Goal: Use online tool/utility: Utilize a website feature to perform a specific function

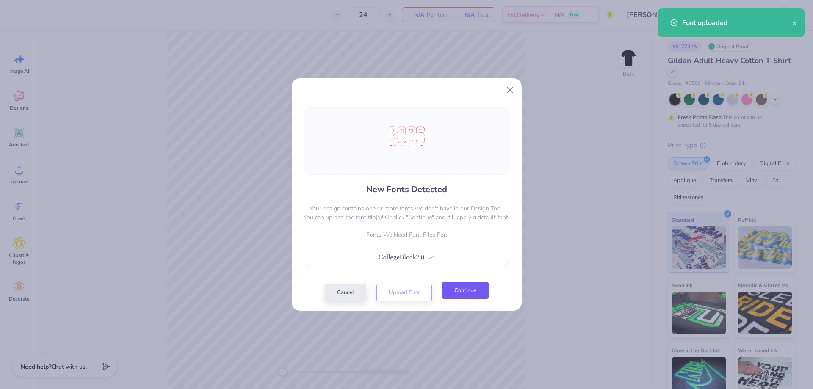
click at [454, 292] on button "Continue" at bounding box center [465, 290] width 47 height 17
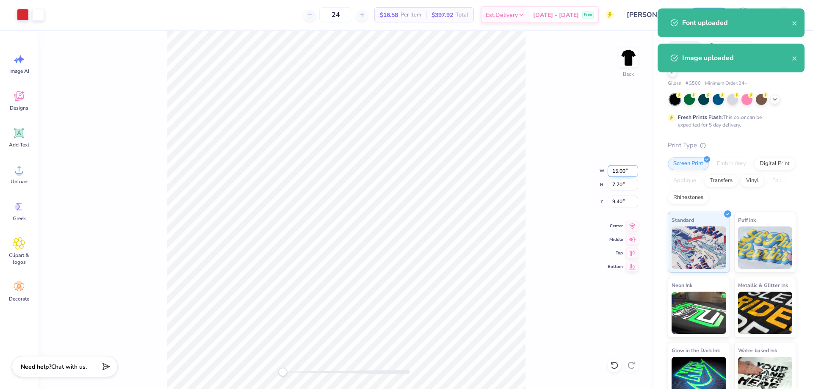
click at [614, 173] on input "15.00" at bounding box center [623, 171] width 31 height 12
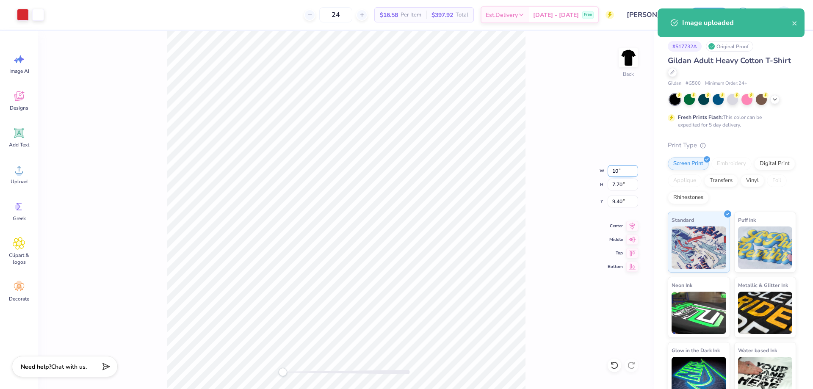
type input "6.67"
type input "4.23"
type input "11.53"
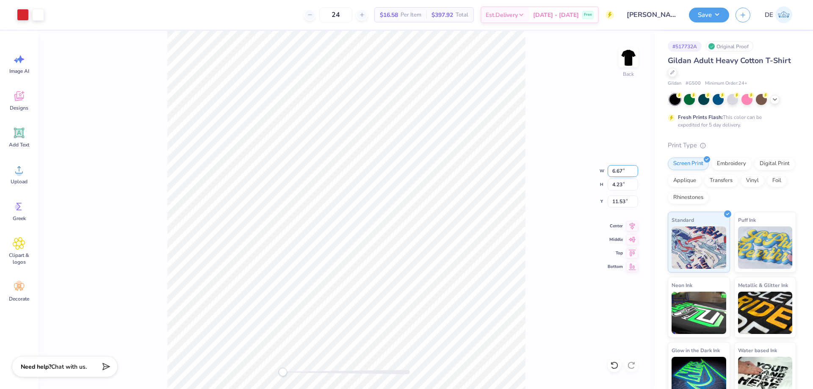
click at [614, 173] on input "6.67" at bounding box center [623, 171] width 31 height 12
click at [616, 201] on input "10.68" at bounding box center [623, 202] width 31 height 12
type input "3.00"
click at [551, 199] on div "Back W 10.00 10.00 " H 5.13 5.13 " Y 3.00 3.00 " Center Middle Top Bottom" at bounding box center [346, 210] width 616 height 358
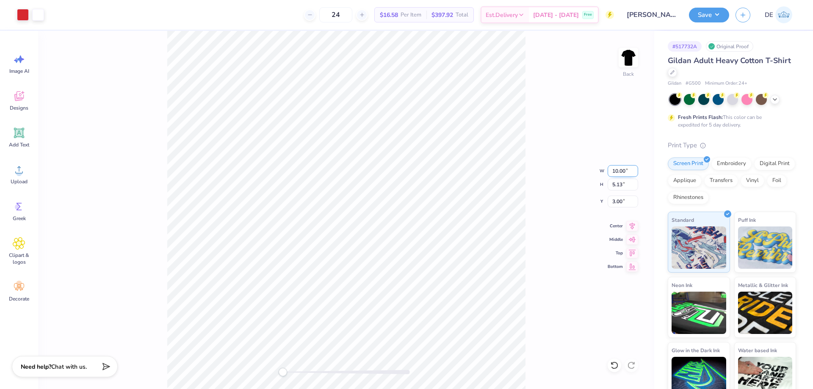
click at [617, 170] on input "10.00" at bounding box center [623, 171] width 31 height 12
type input "12.10"
type input "6.17"
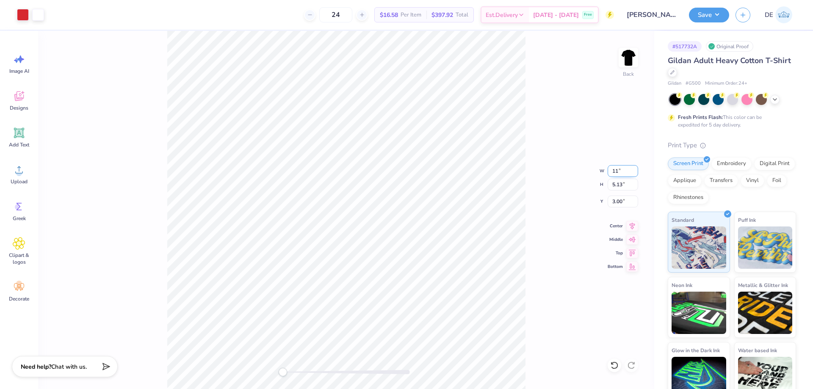
type input "2.46"
click at [618, 204] on input "2.74" at bounding box center [623, 202] width 31 height 12
type input "3.00"
click at [717, 18] on button "Save" at bounding box center [709, 13] width 40 height 15
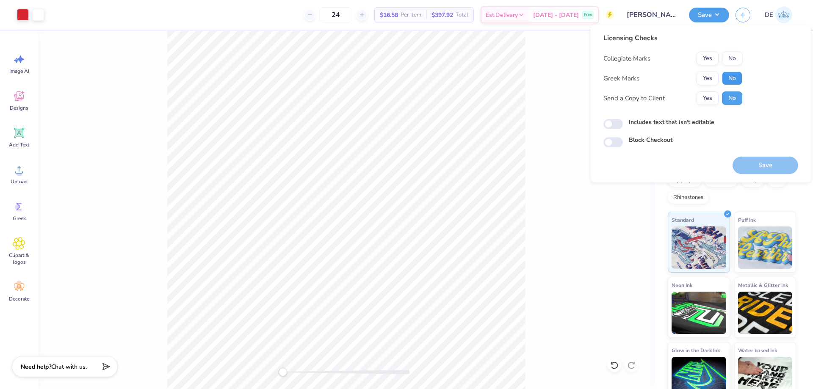
click at [728, 74] on button "No" at bounding box center [732, 79] width 20 height 14
click at [730, 58] on button "No" at bounding box center [732, 59] width 20 height 14
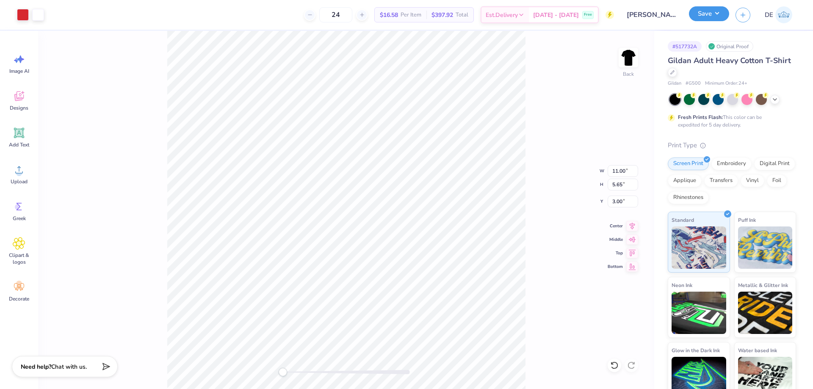
click at [713, 17] on button "Save" at bounding box center [709, 13] width 40 height 15
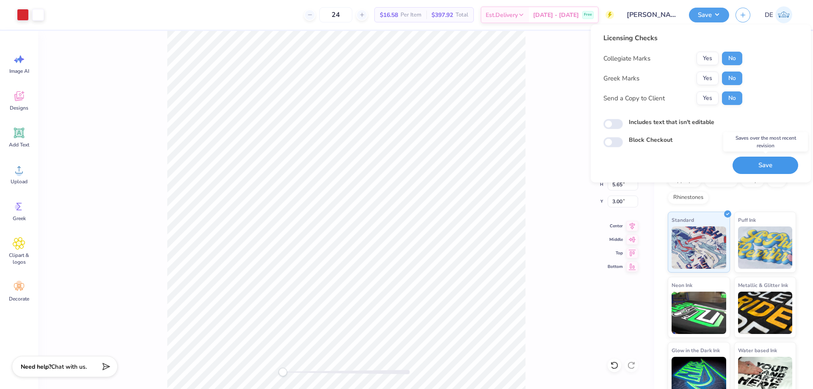
click at [761, 167] on button "Save" at bounding box center [766, 165] width 66 height 17
